Goal: Information Seeking & Learning: Learn about a topic

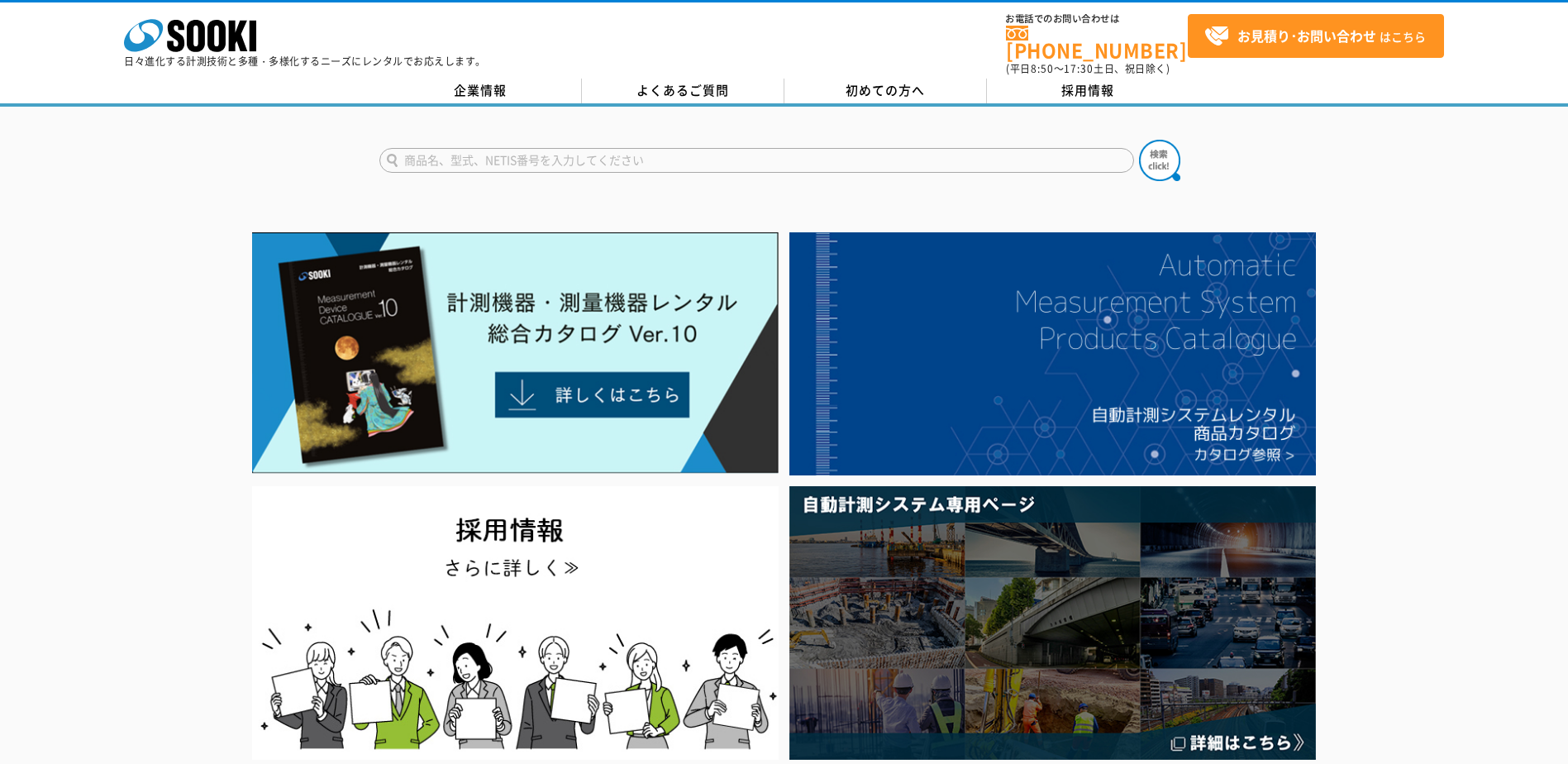
click at [445, 152] on input "text" at bounding box center [756, 159] width 754 height 24
type input "デシベル"
click at [1139, 140] on button at bounding box center [1159, 160] width 41 height 41
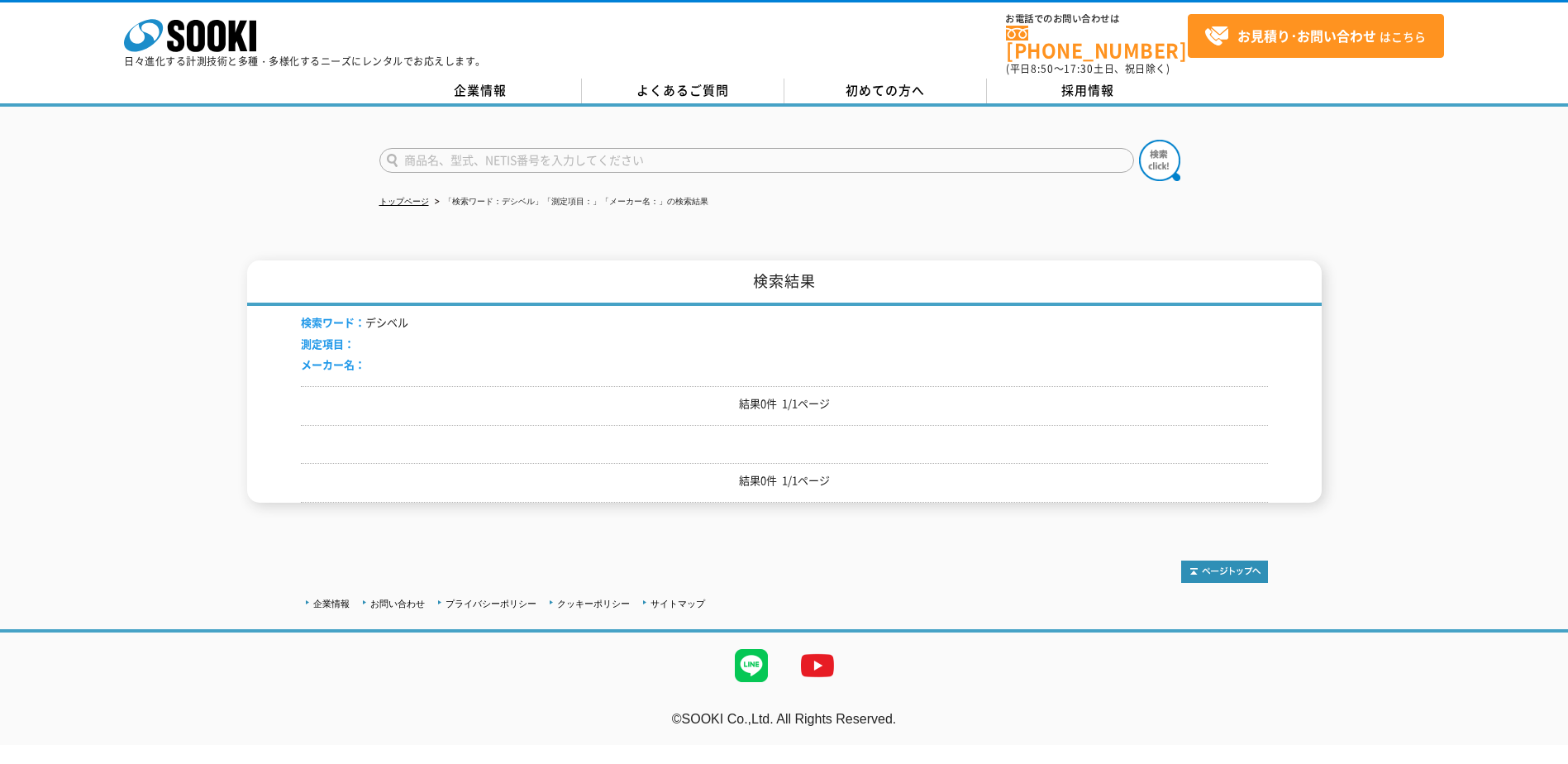
click at [441, 148] on input "text" at bounding box center [756, 159] width 754 height 24
type input "騒音"
click at [1152, 140] on img at bounding box center [1159, 160] width 41 height 41
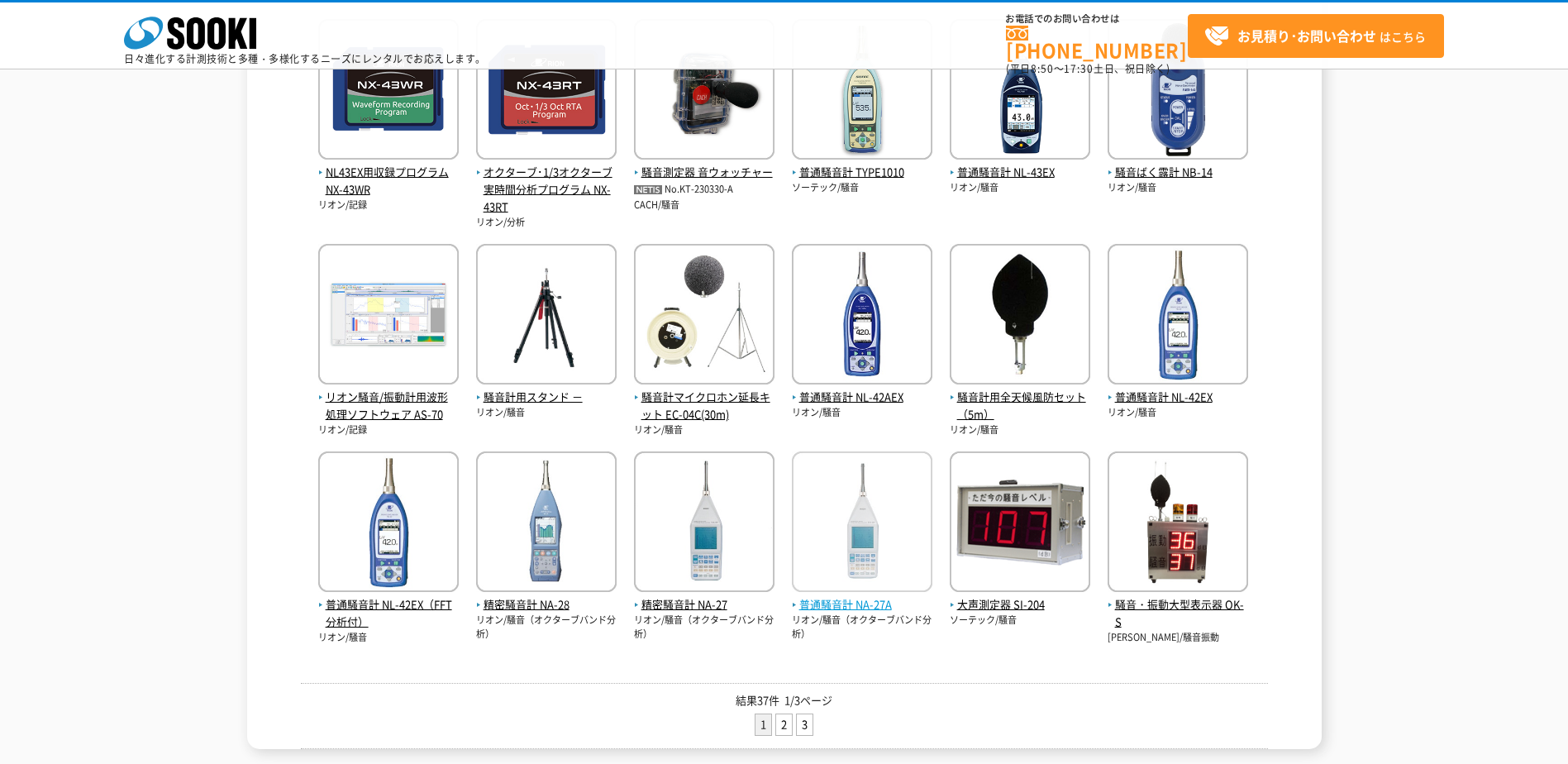
scroll to position [247, 0]
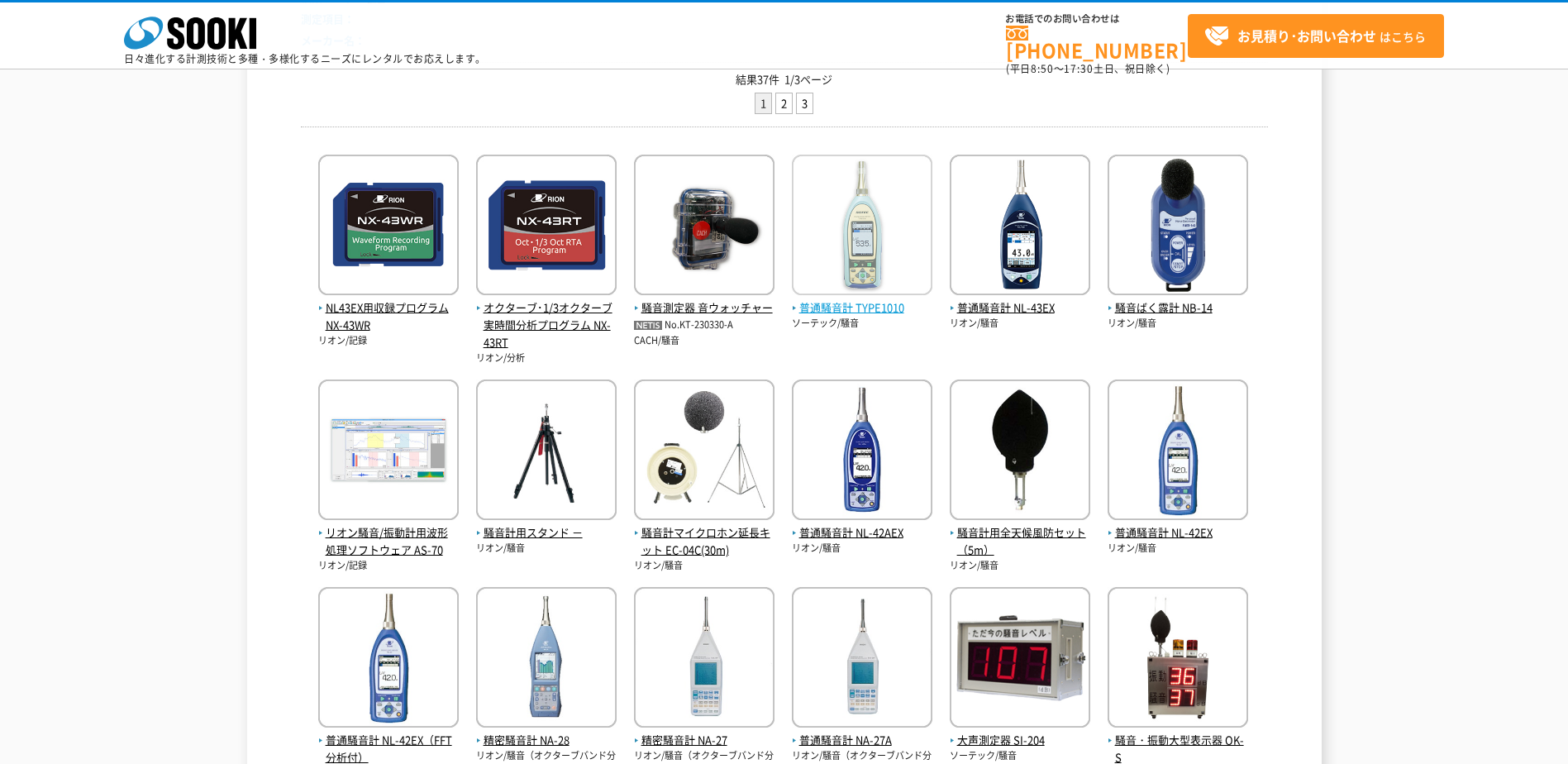
click at [848, 307] on span "普通騒音計 TYPE1010" at bounding box center [862, 308] width 141 height 18
click at [421, 739] on span "普通騒音計 NL-42EX（FFT分析付）" at bounding box center [388, 748] width 141 height 34
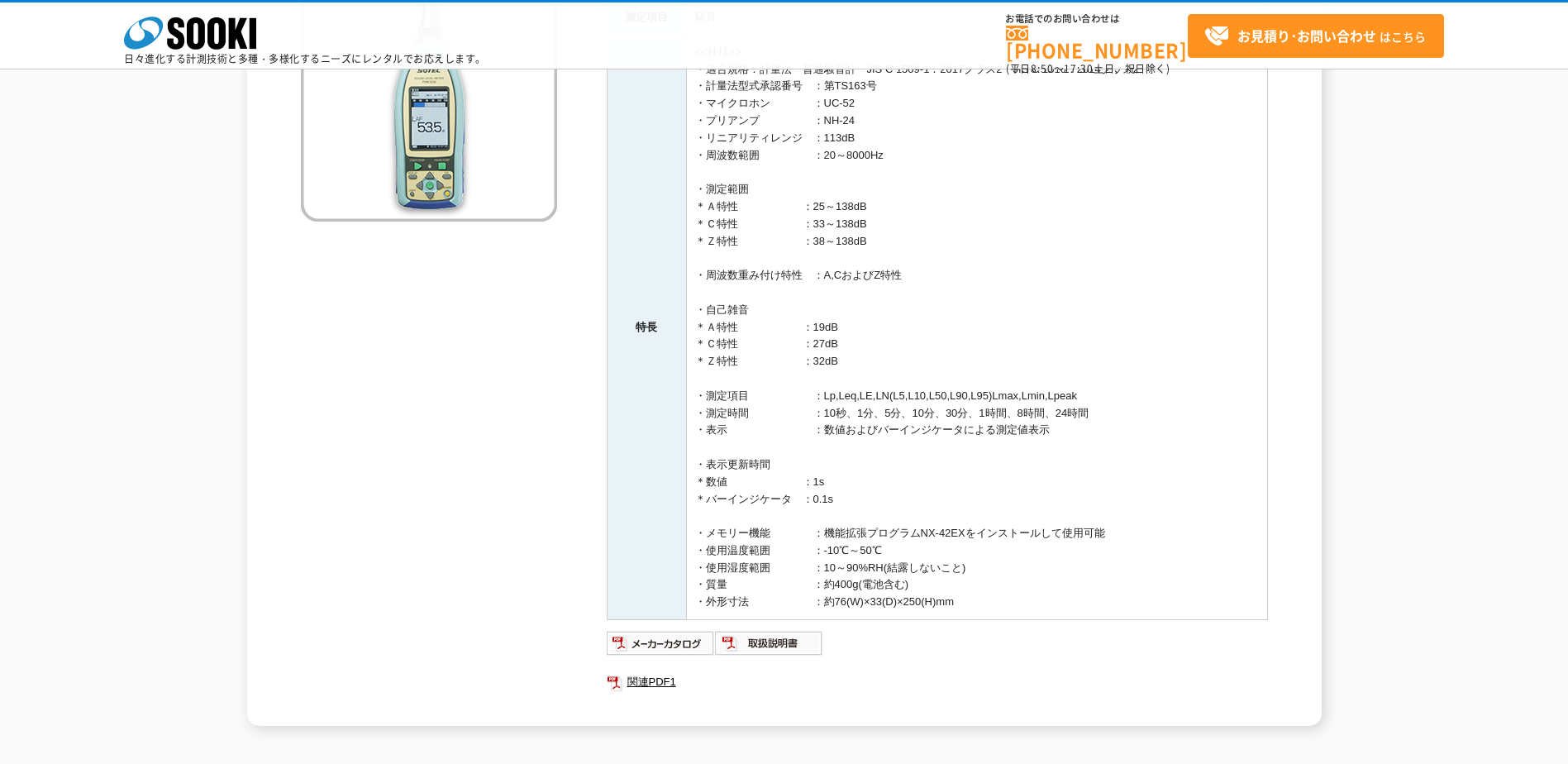
scroll to position [82, 0]
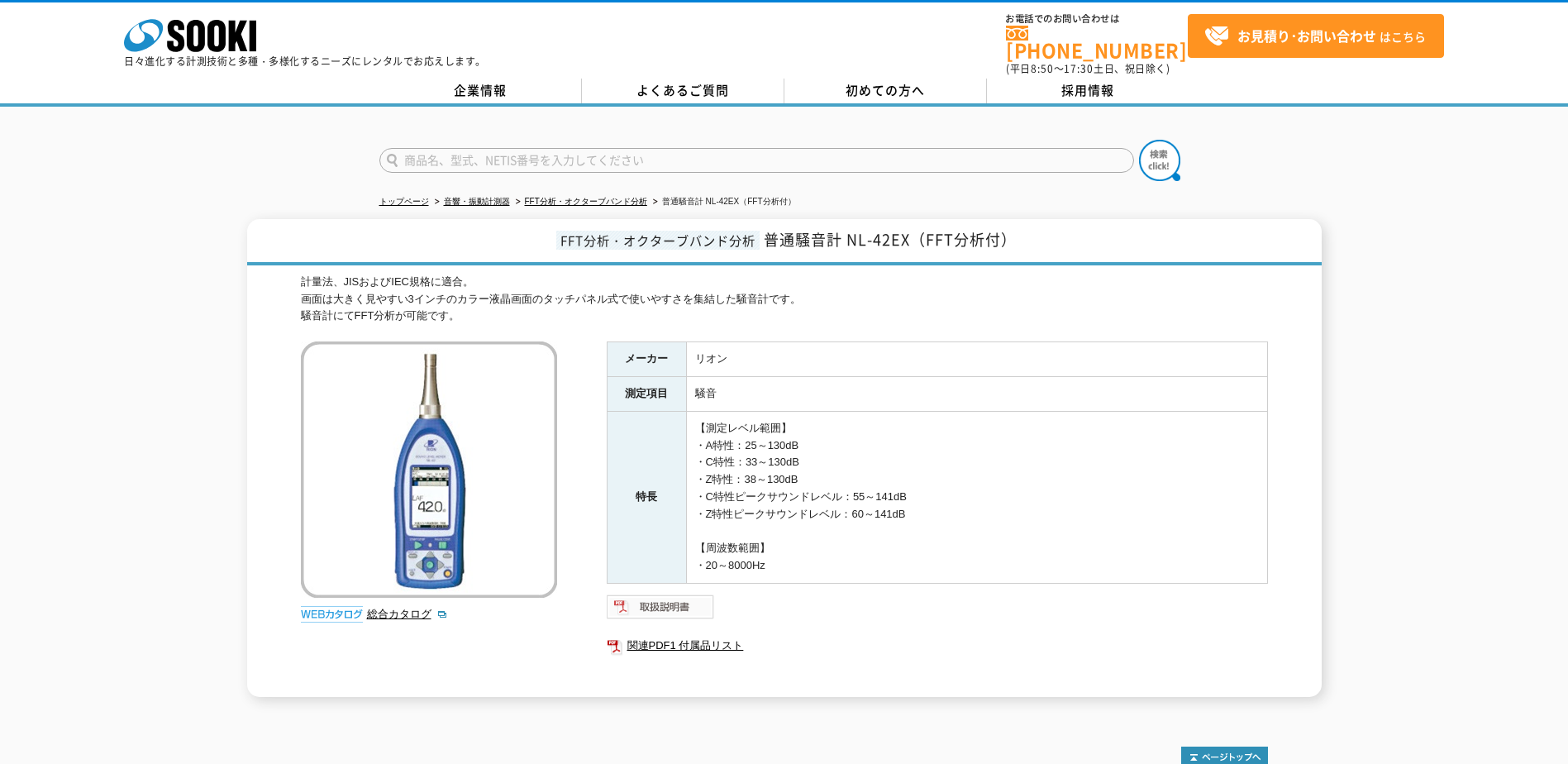
click at [667, 601] on img at bounding box center [660, 607] width 109 height 26
drag, startPoint x: 404, startPoint y: 504, endPoint x: 837, endPoint y: 630, distance: 451.0
click at [837, 635] on link "関連PDF1 付属品リスト" at bounding box center [937, 646] width 661 height 22
click at [400, 607] on link "総合カタログ" at bounding box center [407, 613] width 81 height 13
click at [397, 607] on link "総合カタログ" at bounding box center [407, 613] width 81 height 13
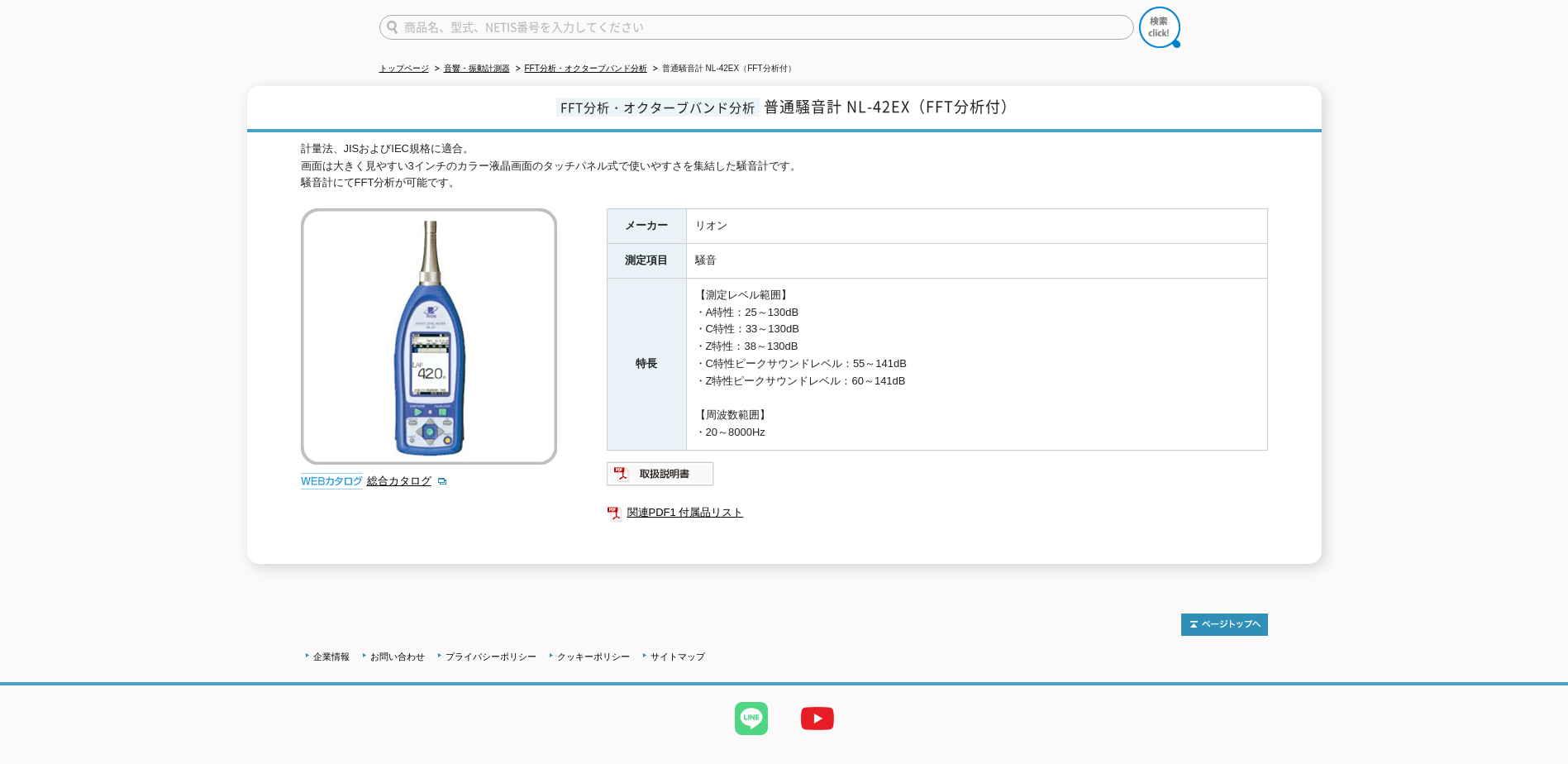
scroll to position [157, 0]
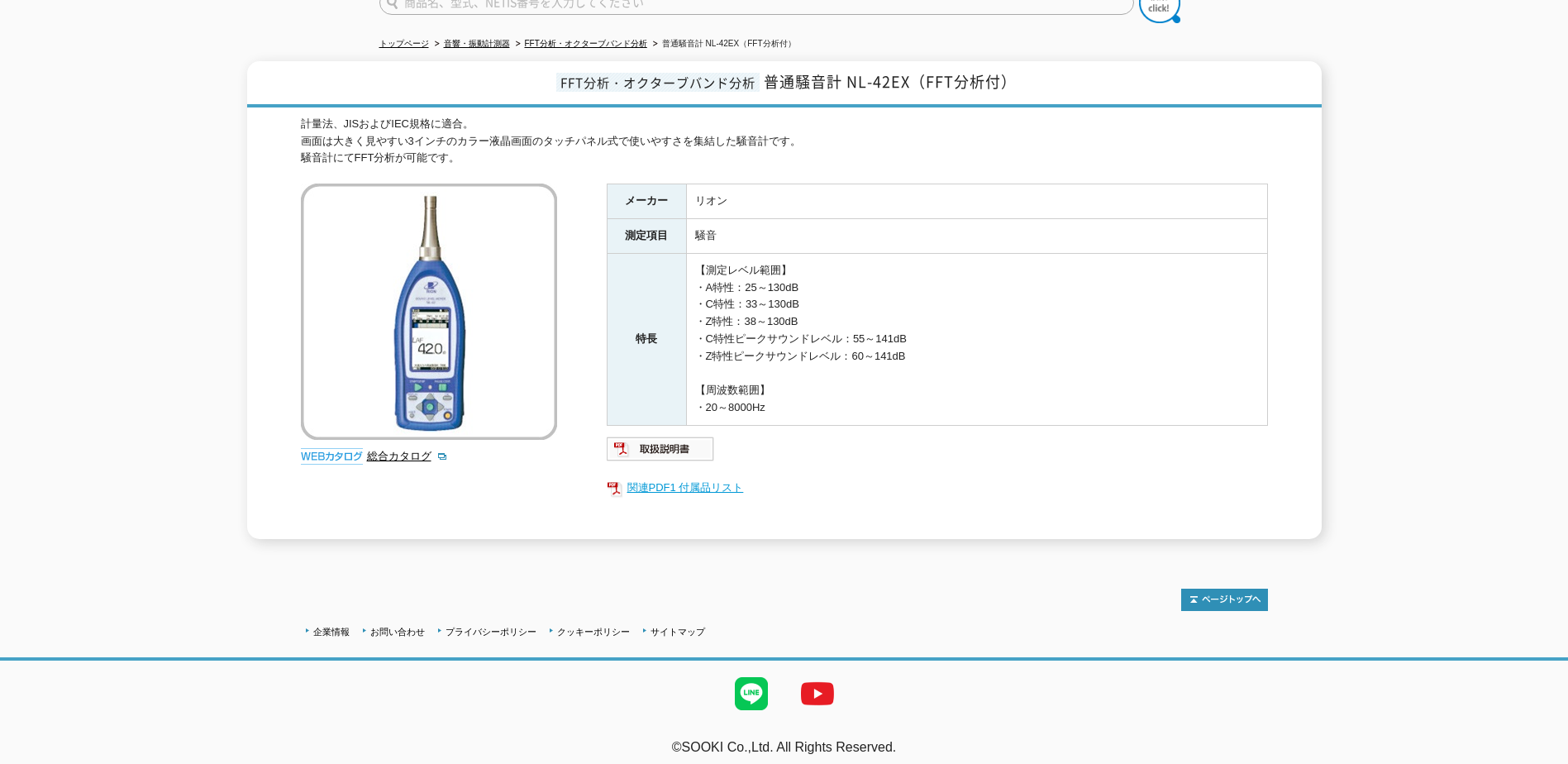
click at [711, 477] on link "関連PDF1 付属品リスト" at bounding box center [937, 488] width 661 height 22
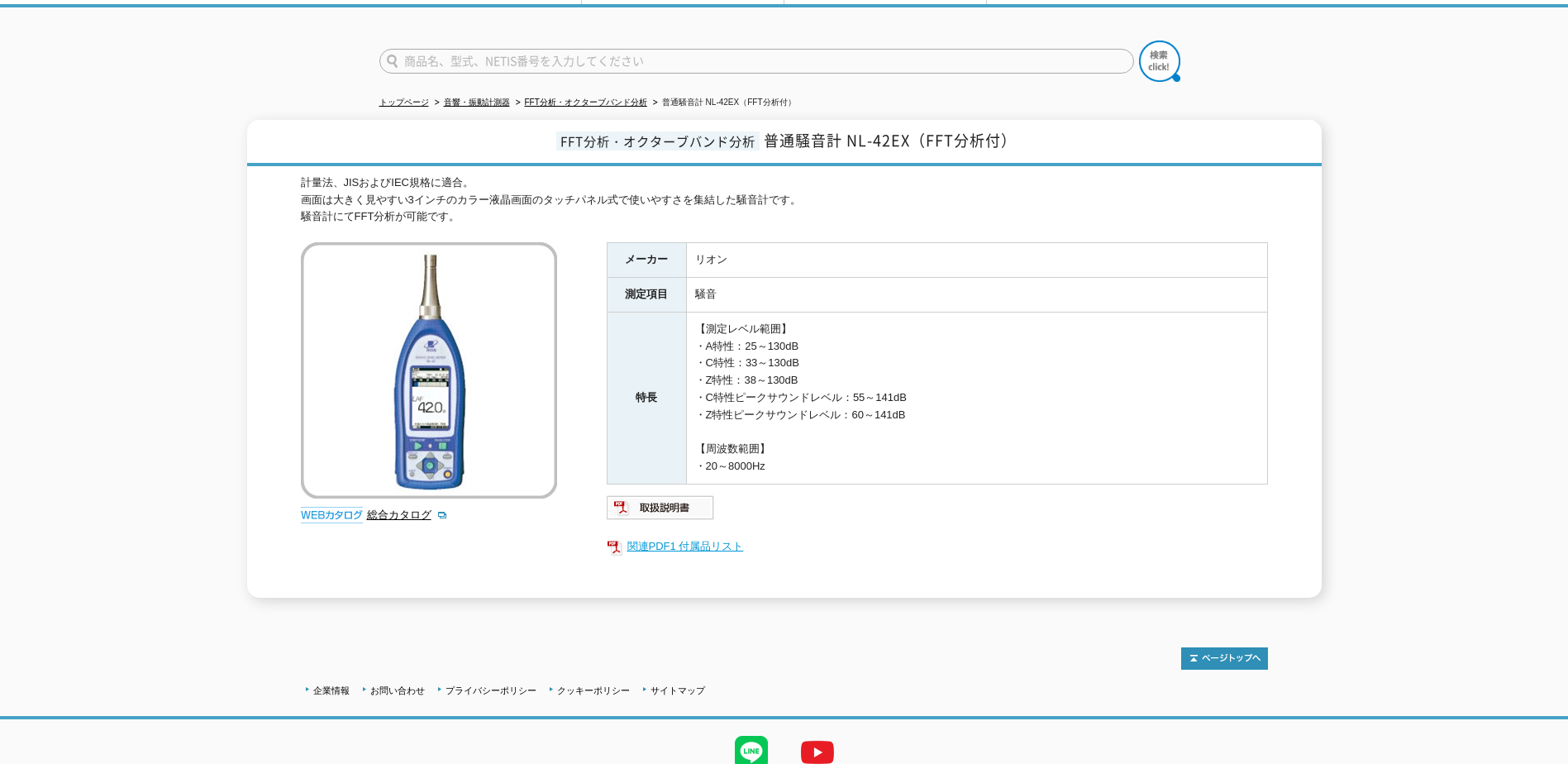
scroll to position [0, 0]
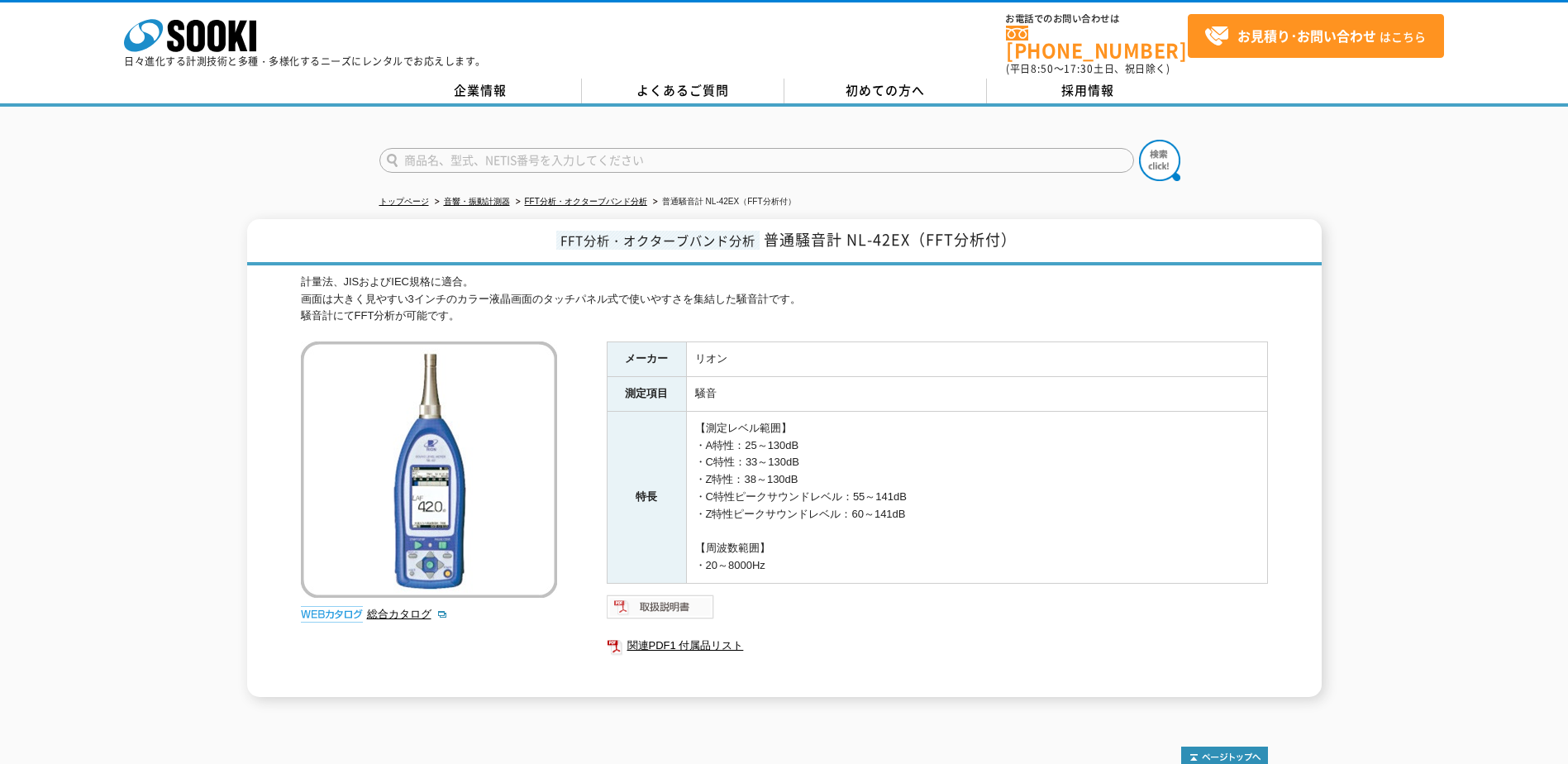
click at [663, 594] on img at bounding box center [660, 607] width 109 height 26
click at [682, 635] on link "関連PDF1 付属品リスト" at bounding box center [937, 646] width 661 height 22
